Goal: Task Accomplishment & Management: Use online tool/utility

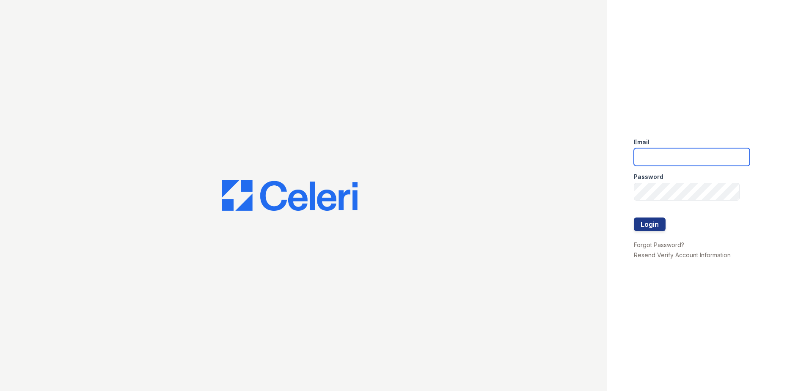
click at [666, 154] on input "email" at bounding box center [692, 157] width 116 height 18
type input "aljohnson@trinity-pm.com"
click at [654, 228] on button "Login" at bounding box center [650, 225] width 32 height 14
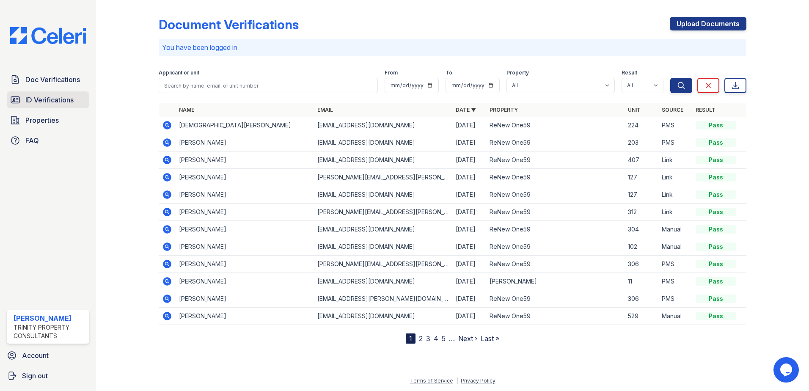
click at [66, 104] on span "ID Verifications" at bounding box center [49, 100] width 48 height 10
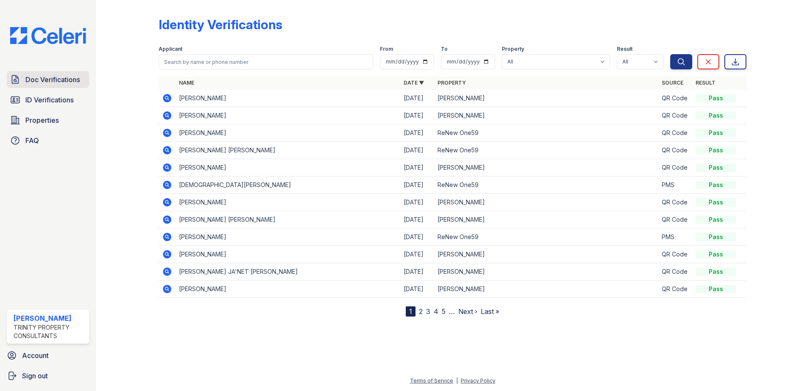
click at [64, 78] on span "Doc Verifications" at bounding box center [52, 79] width 55 height 10
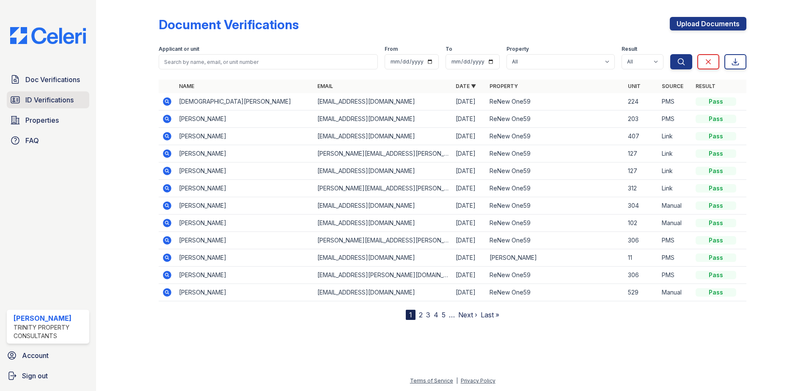
click at [67, 102] on span "ID Verifications" at bounding box center [49, 100] width 48 height 10
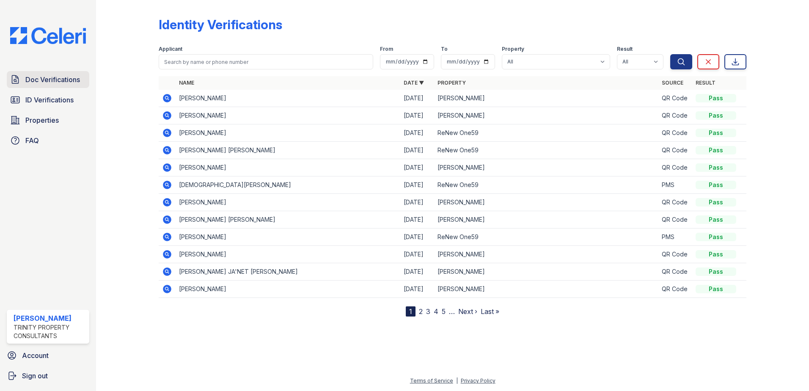
click at [68, 73] on link "Doc Verifications" at bounding box center [48, 79] width 83 height 17
